Goal: Contribute content: Add original content to the website for others to see

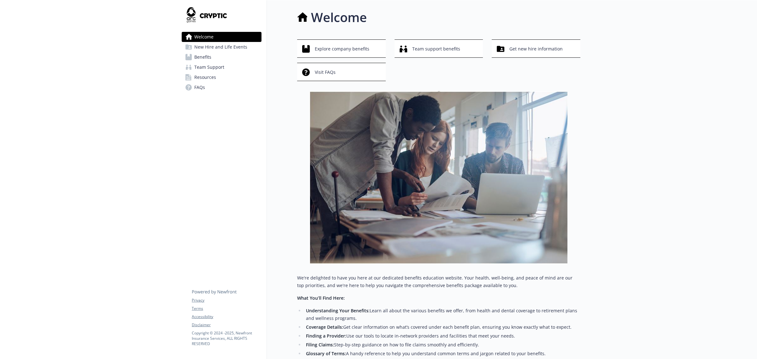
click at [201, 77] on span "Resources" at bounding box center [205, 77] width 22 height 10
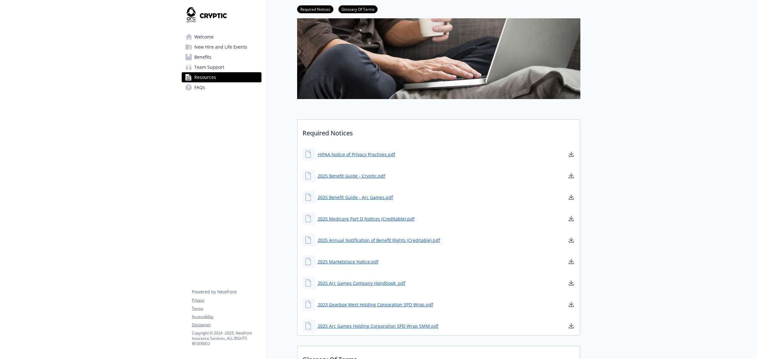
scroll to position [79, 0]
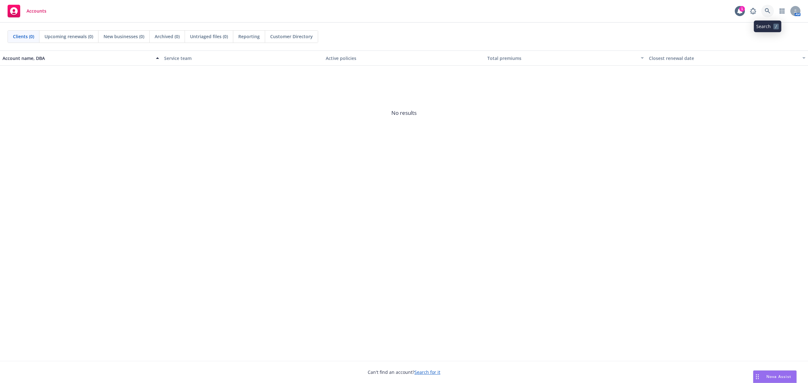
click at [769, 9] on icon at bounding box center [767, 11] width 6 height 6
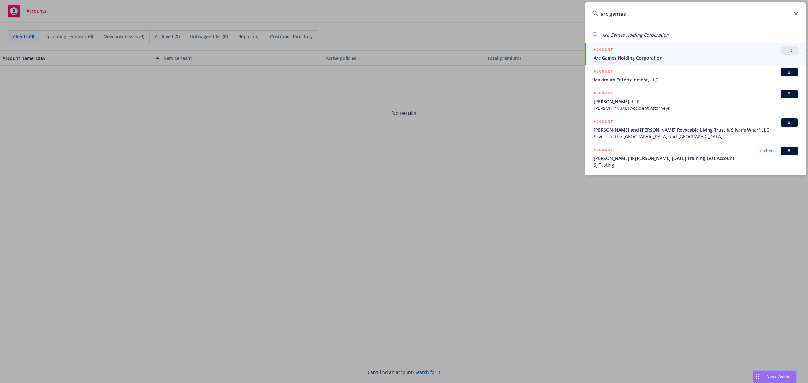
type input "arc games"
click at [710, 55] on span "Arc Games Holding Corporation" at bounding box center [695, 58] width 204 height 7
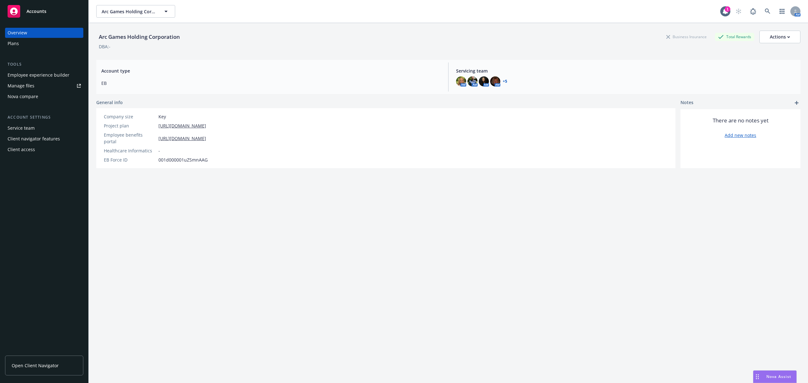
click at [40, 76] on div "Employee experience builder" at bounding box center [39, 75] width 62 height 10
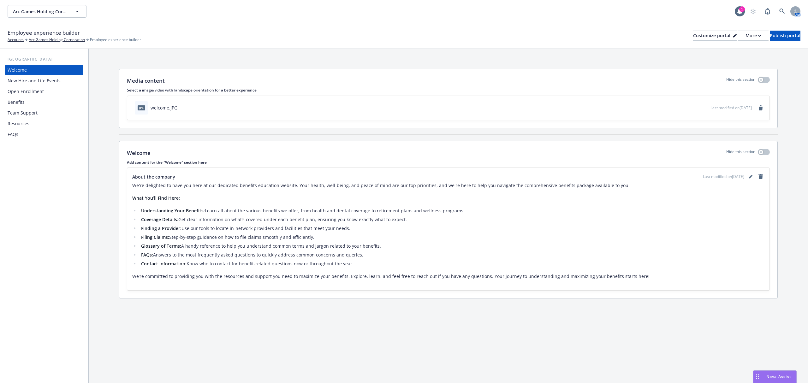
click at [37, 129] on div "FAQs" at bounding box center [44, 134] width 73 height 10
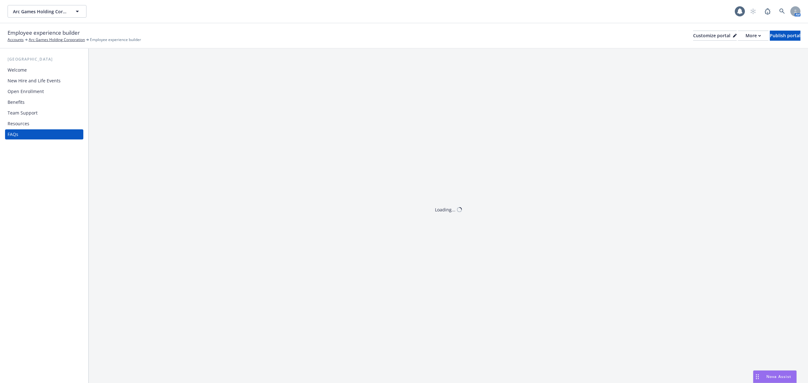
click at [37, 123] on div "Resources" at bounding box center [44, 124] width 73 height 10
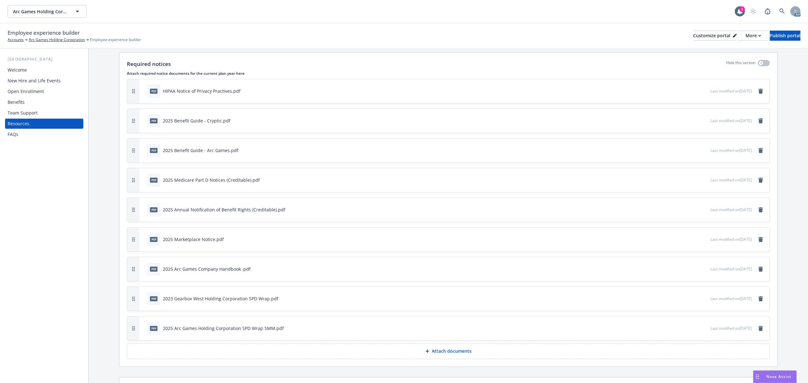
scroll to position [252, 0]
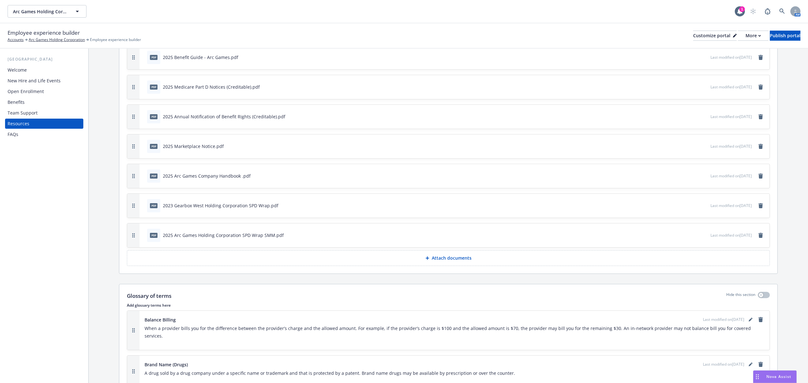
click at [426, 260] on icon at bounding box center [427, 258] width 4 height 4
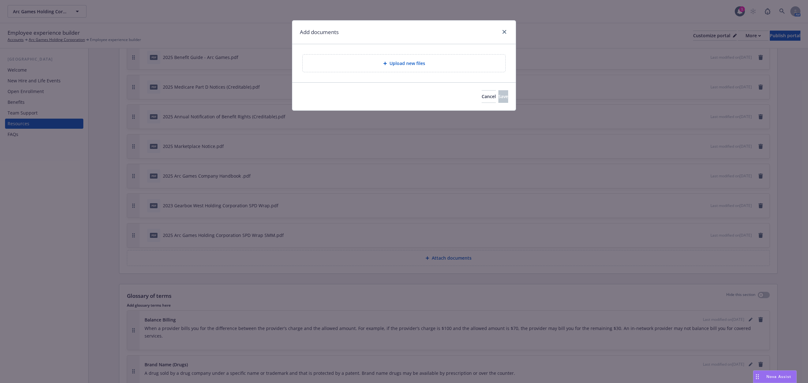
click at [354, 62] on div "Upload new files" at bounding box center [404, 63] width 192 height 7
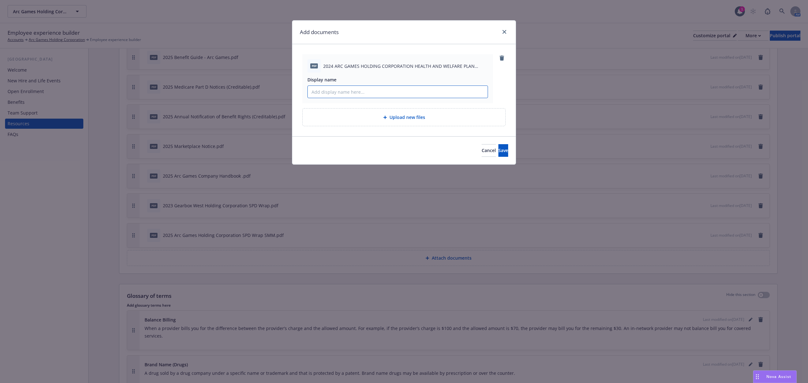
click at [328, 92] on input "Display name" at bounding box center [398, 92] width 180 height 12
type input "2024 Summary Annual Report (SAR)"
click at [498, 150] on span "Save" at bounding box center [503, 150] width 10 height 6
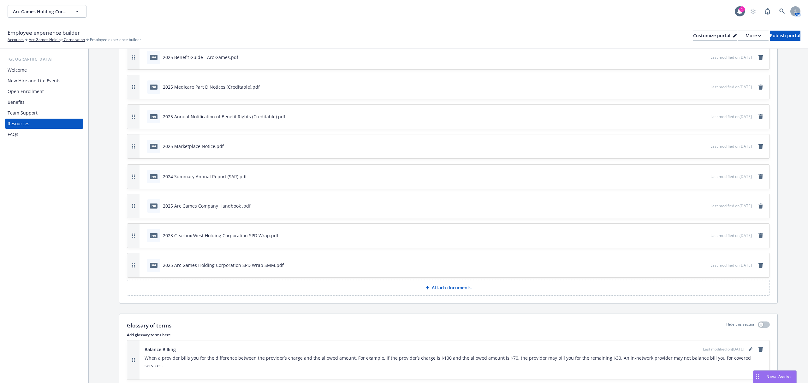
drag, startPoint x: 134, startPoint y: 266, endPoint x: 154, endPoint y: 177, distance: 90.5
click at [154, 177] on div "pdf 2024 Summary Annual Report (SAR).pdf Last modified on 08/18/2025" at bounding box center [448, 177] width 642 height 24
click at [770, 37] on div "Publish portal" at bounding box center [784, 35] width 31 height 9
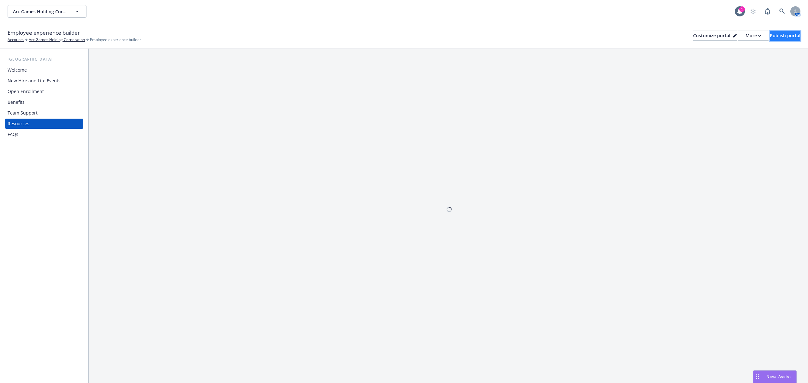
scroll to position [0, 0]
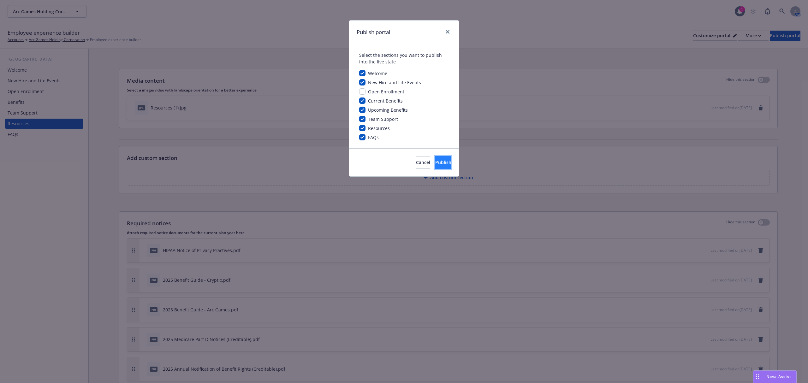
click at [437, 165] on span "Publish" at bounding box center [443, 162] width 16 height 6
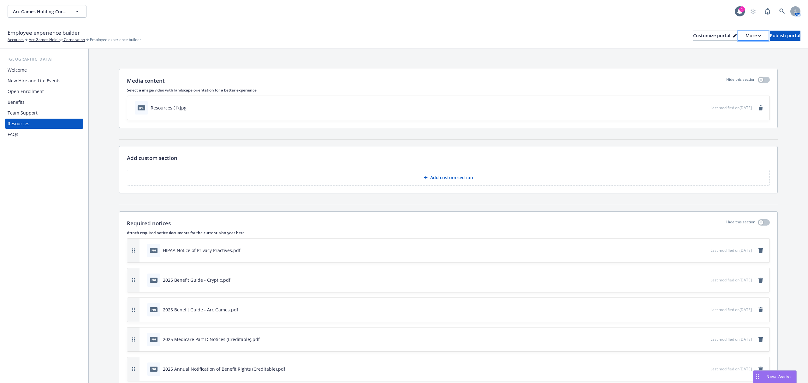
click at [745, 38] on div "More" at bounding box center [752, 35] width 15 height 9
click at [704, 61] on link "Copy portal link" at bounding box center [718, 62] width 57 height 13
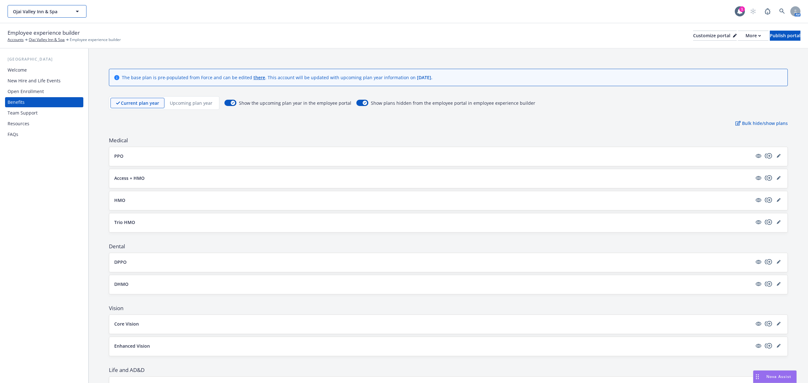
click at [55, 15] on button "Ojai Valley Inn & Spa" at bounding box center [47, 11] width 79 height 13
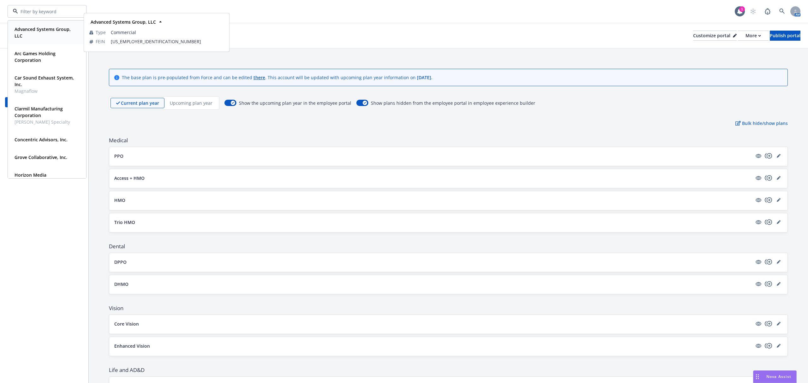
click at [35, 34] on span "Advanced Systems Group, LLC" at bounding box center [47, 32] width 64 height 13
